Goal: Find specific page/section: Find specific page/section

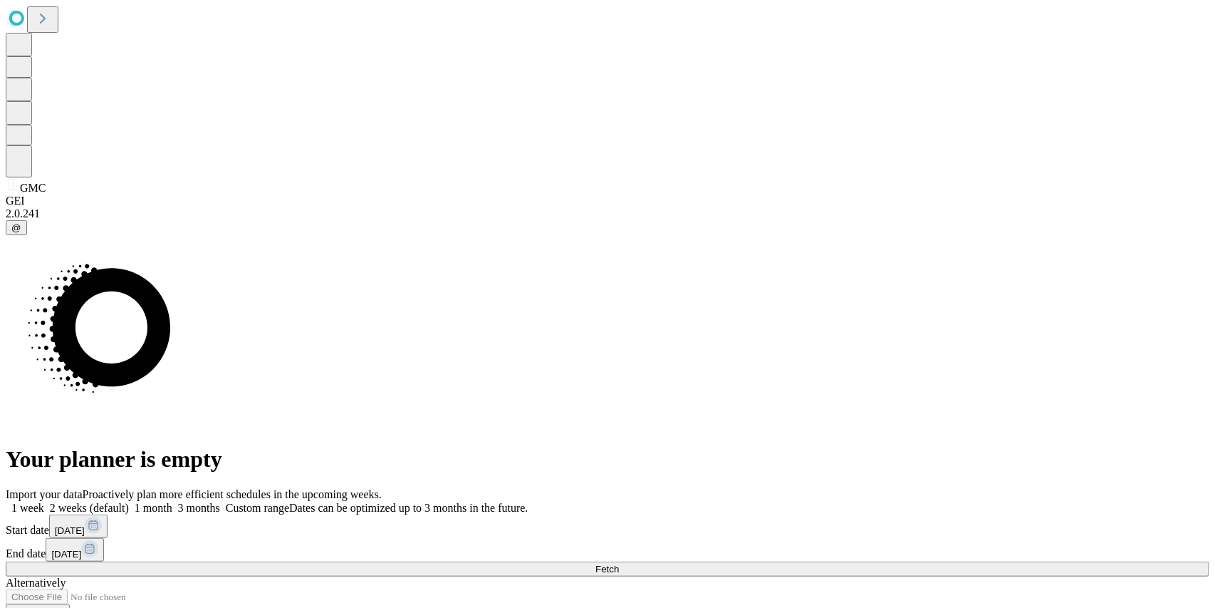
click at [920, 561] on button "Fetch" at bounding box center [608, 568] width 1204 height 15
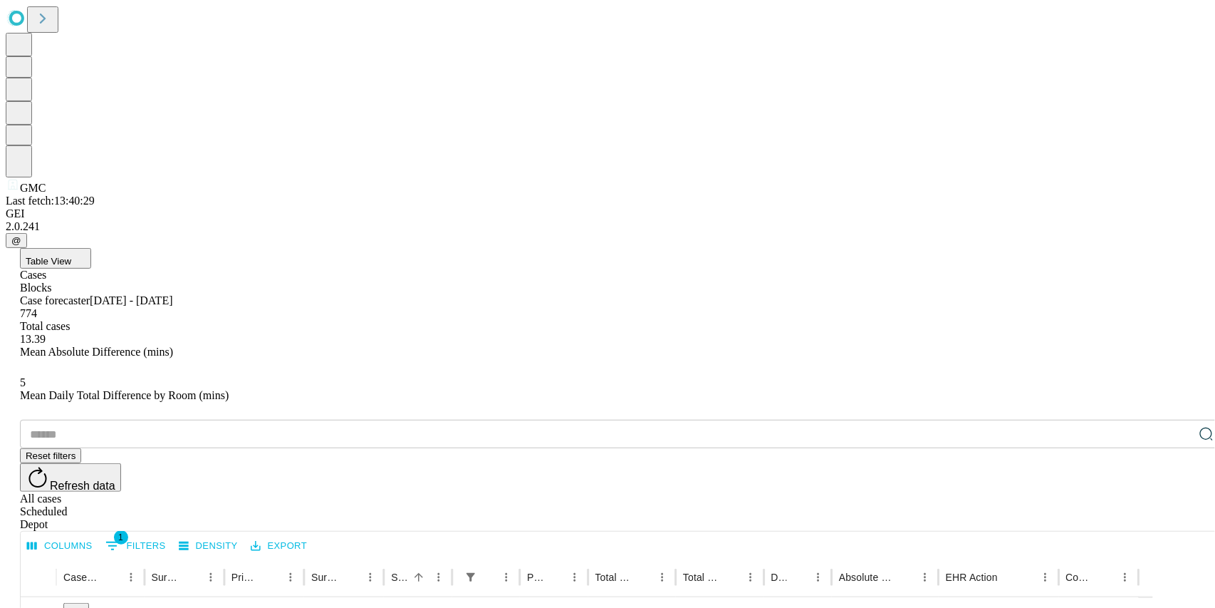
click at [91, 248] on button "Table View" at bounding box center [55, 258] width 71 height 21
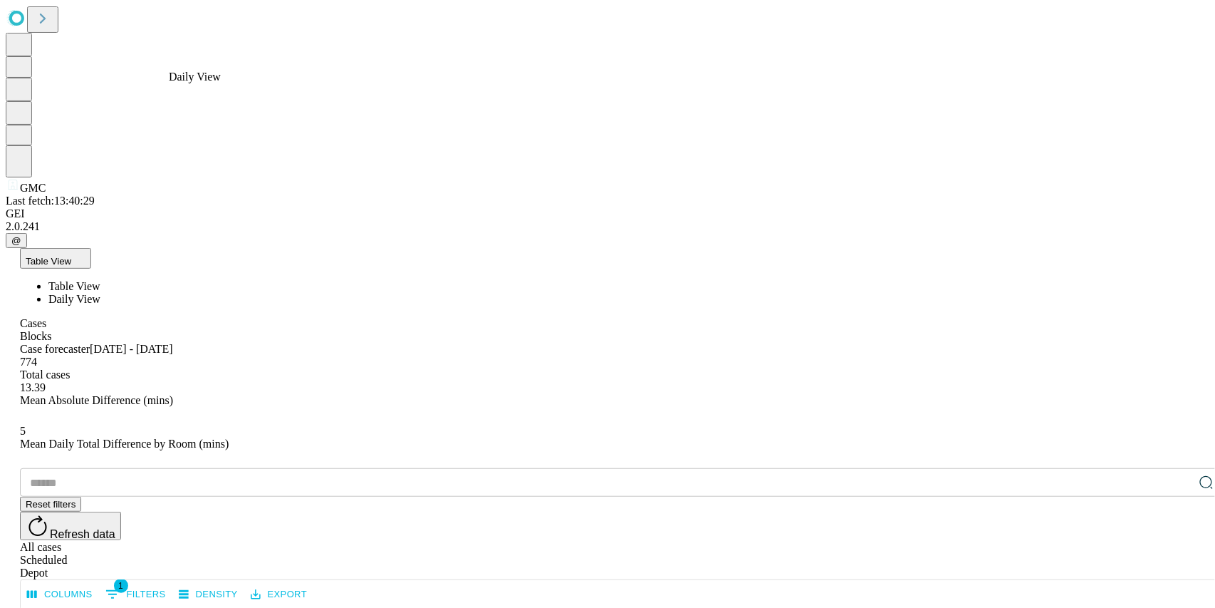
click at [100, 293] on span "Daily View" at bounding box center [74, 299] width 52 height 12
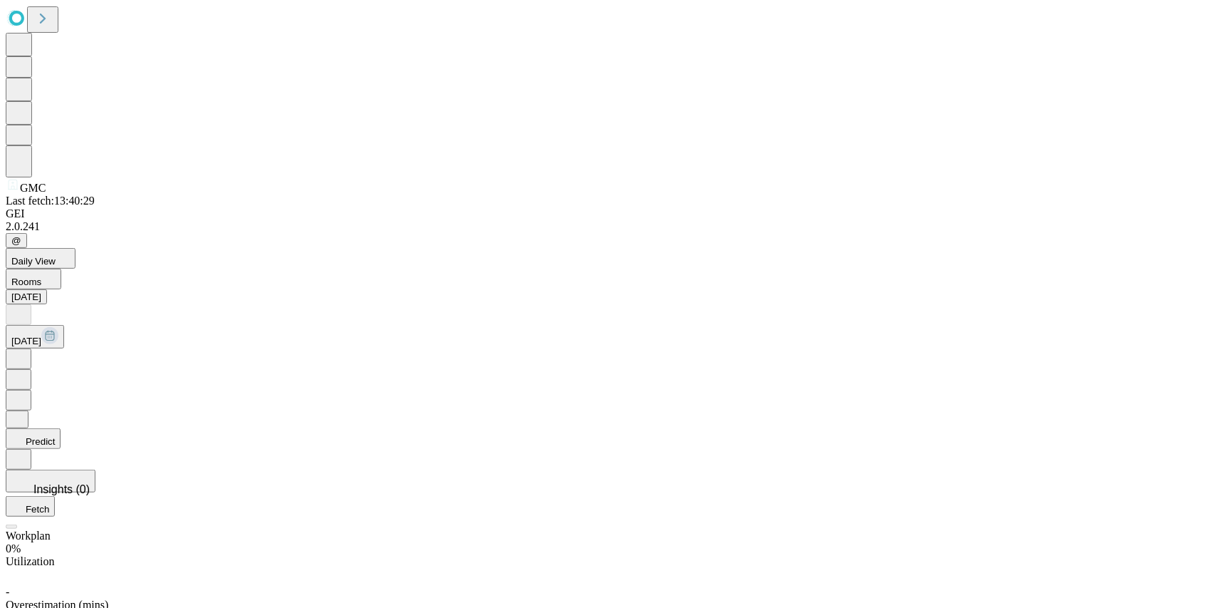
scroll to position [385, 0]
click at [61, 269] on button "Rooms" at bounding box center [34, 279] width 56 height 21
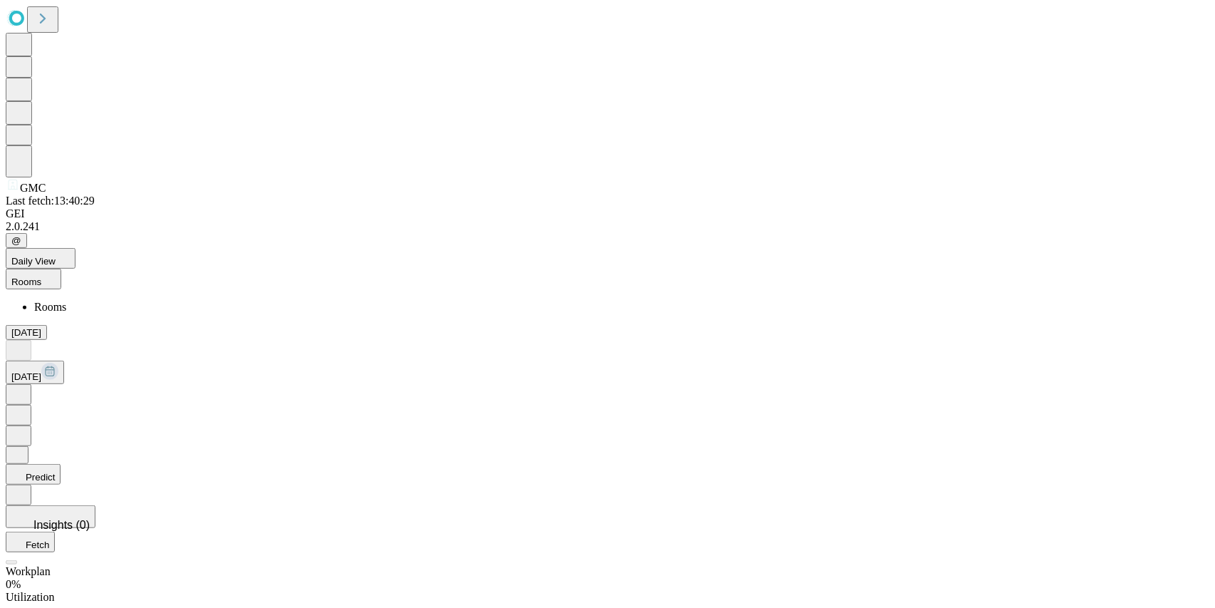
click at [61, 269] on button "Rooms" at bounding box center [34, 279] width 56 height 21
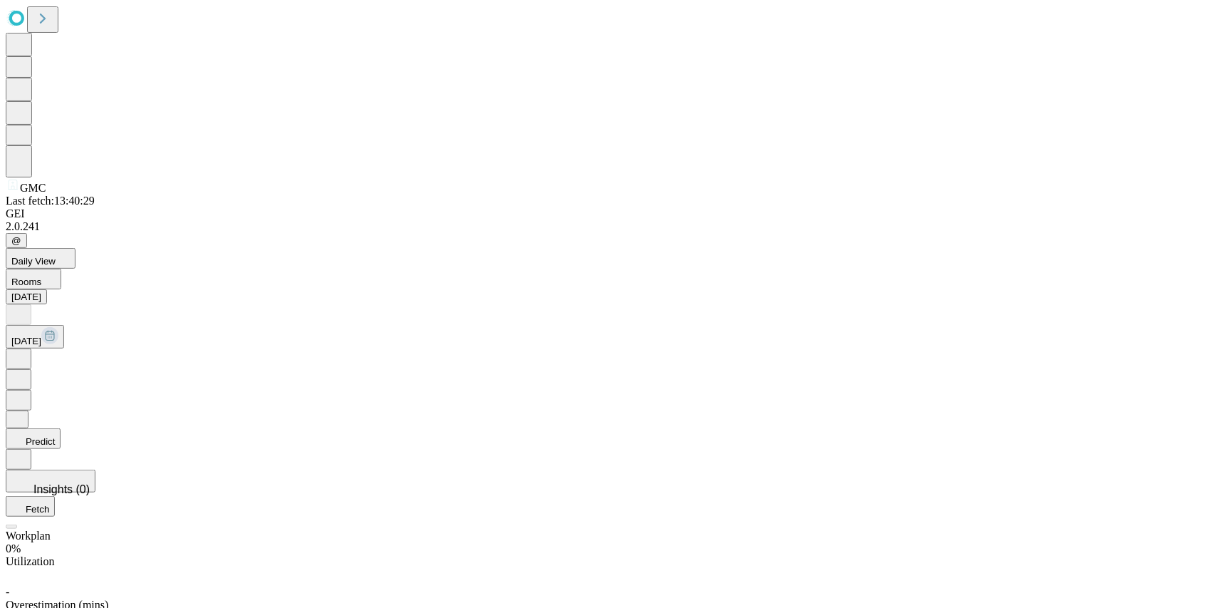
scroll to position [322, 0]
click at [21, 354] on icon at bounding box center [18, 357] width 4 height 7
click at [26, 392] on icon at bounding box center [18, 399] width 14 height 14
click at [23, 412] on icon at bounding box center [16, 417] width 11 height 11
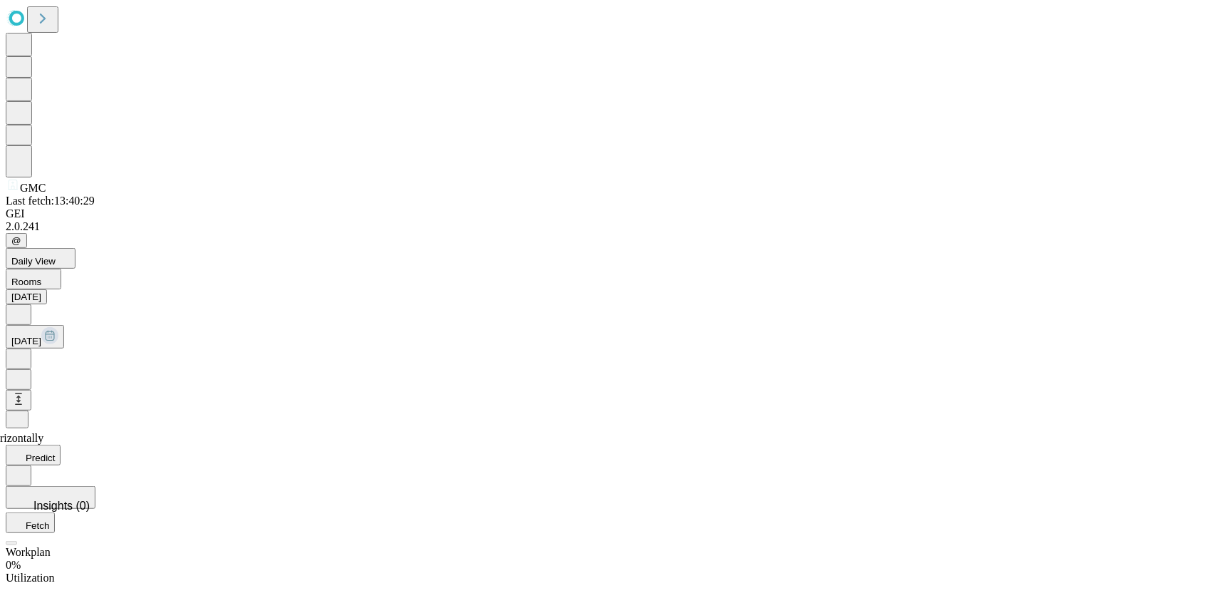
scroll to position [271, 0]
click at [26, 392] on icon at bounding box center [18, 399] width 14 height 14
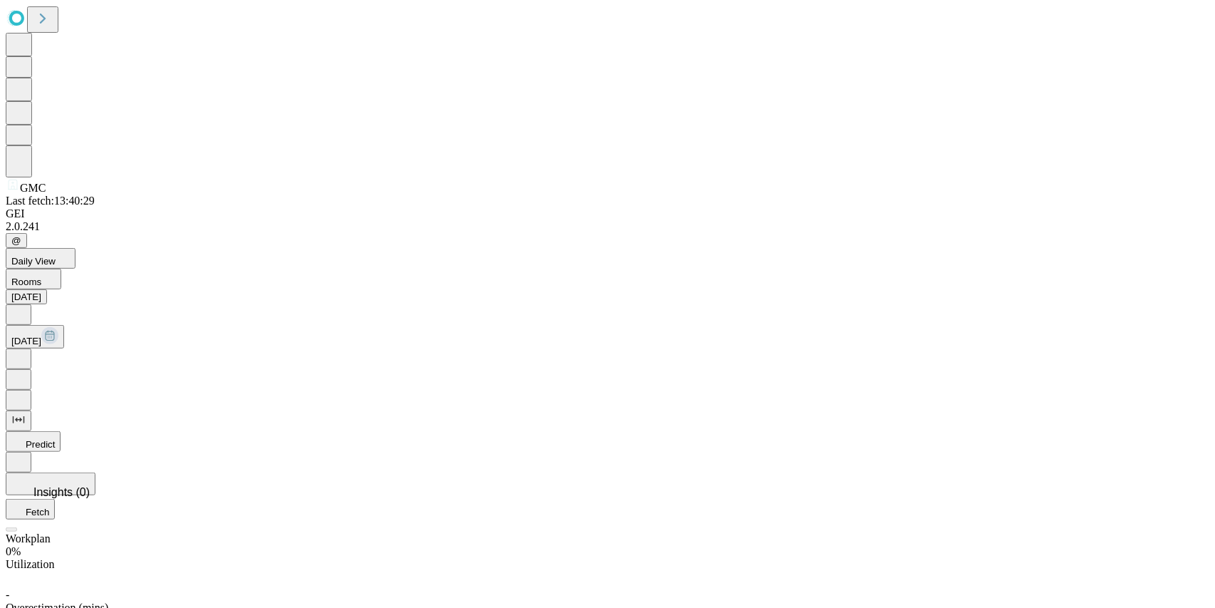
click at [76, 248] on button "Daily View" at bounding box center [41, 258] width 70 height 21
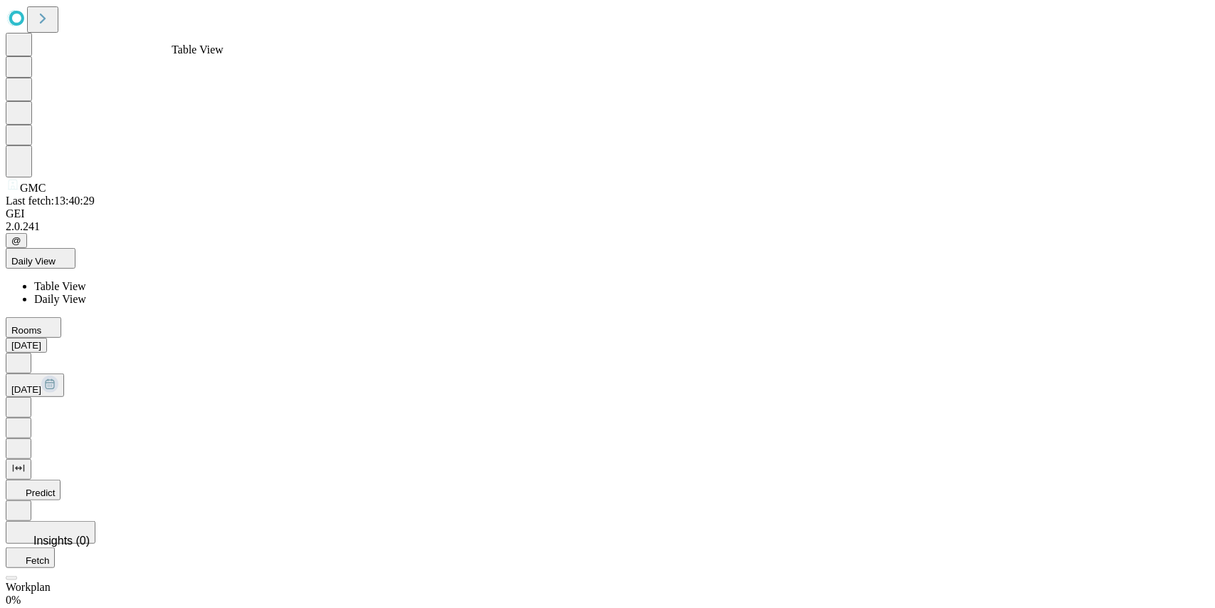
click at [86, 280] on span "Table View" at bounding box center [60, 286] width 52 height 12
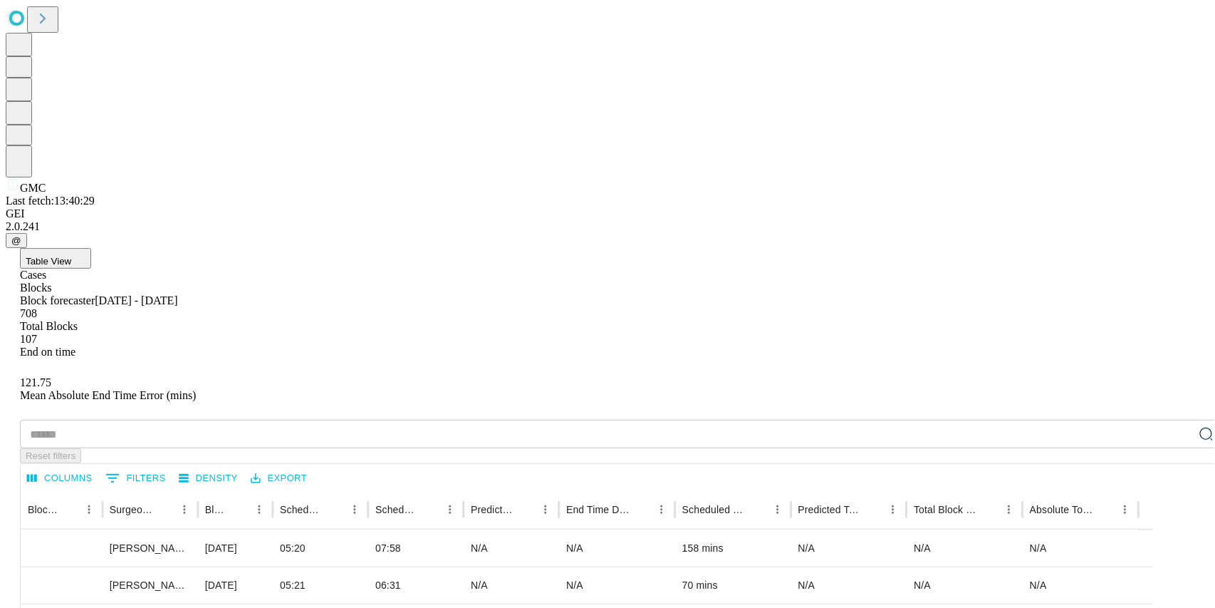
click at [100, 269] on div "Cases" at bounding box center [622, 275] width 1204 height 13
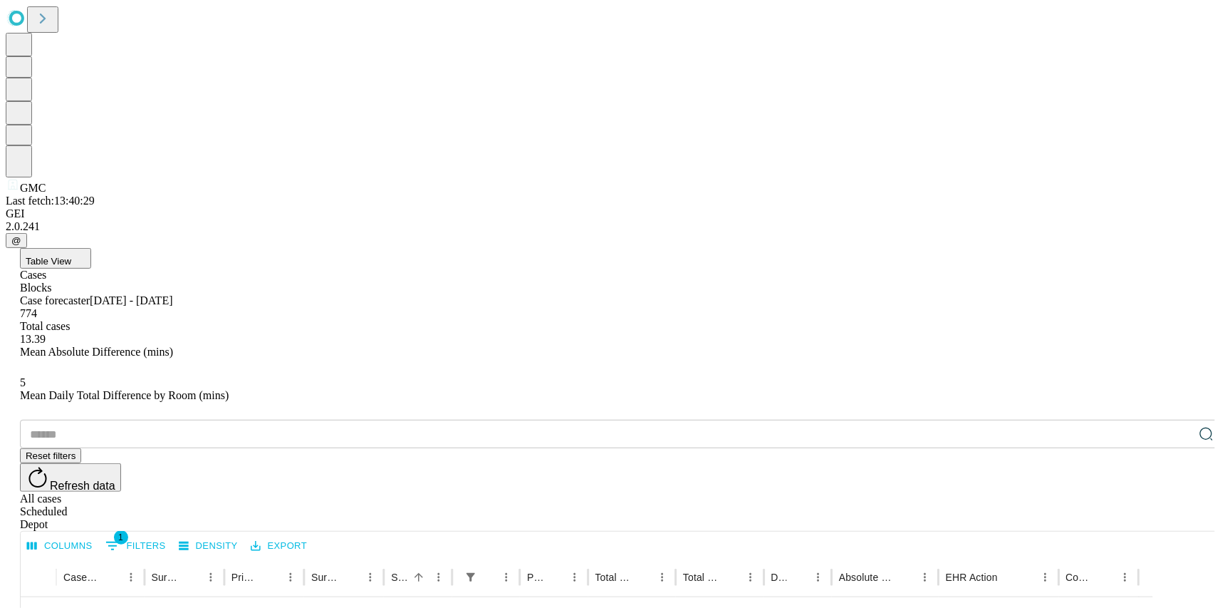
scroll to position [1051, 0]
click at [91, 248] on button "Table View" at bounding box center [55, 258] width 71 height 21
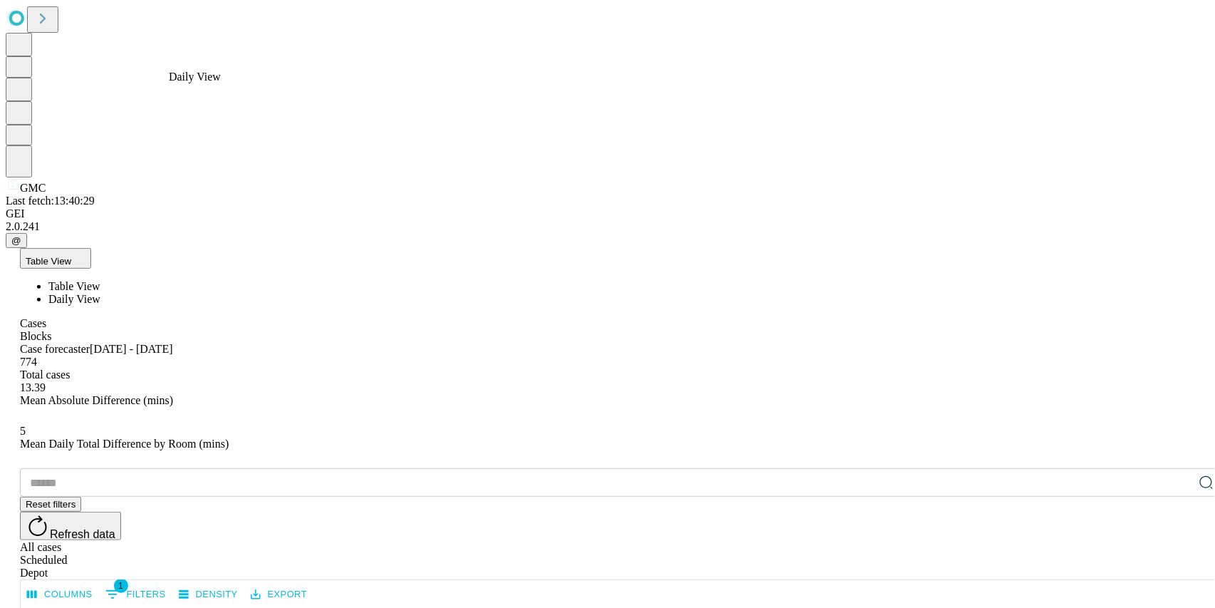
click at [100, 293] on span "Daily View" at bounding box center [74, 299] width 52 height 12
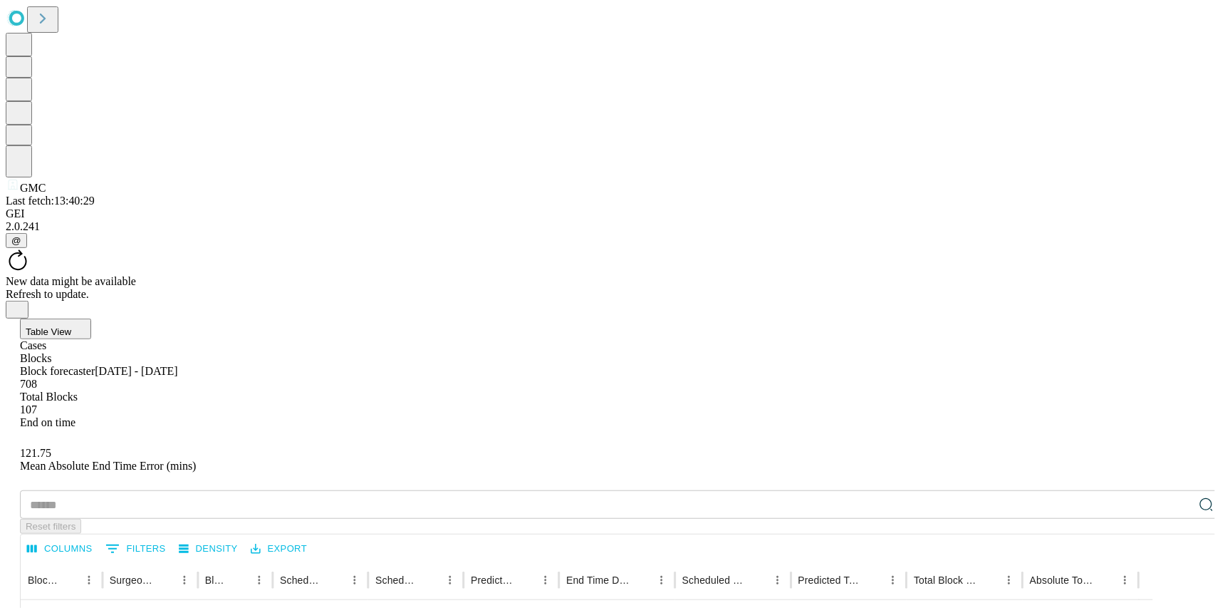
scroll to position [1288, 0]
click at [91, 318] on button "Table View" at bounding box center [55, 328] width 71 height 21
